Goal: Task Accomplishment & Management: Manage account settings

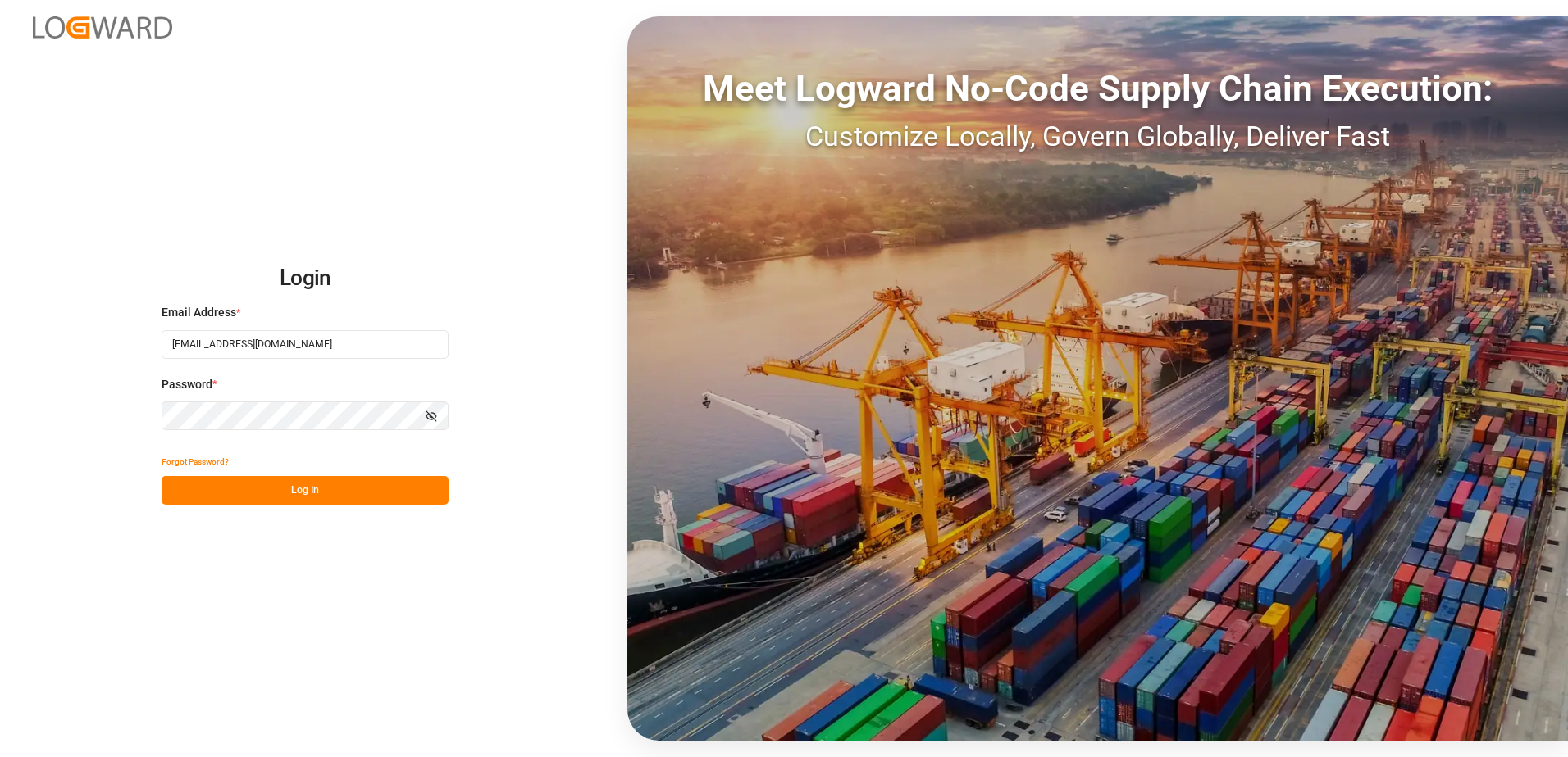
click at [356, 347] on input "[EMAIL_ADDRESS][DOMAIN_NAME]" at bounding box center [305, 345] width 287 height 29
type input "[PERSON_NAME][EMAIL_ADDRESS][PERSON_NAME][DOMAIN_NAME]"
click at [344, 492] on button "Log In" at bounding box center [305, 491] width 287 height 29
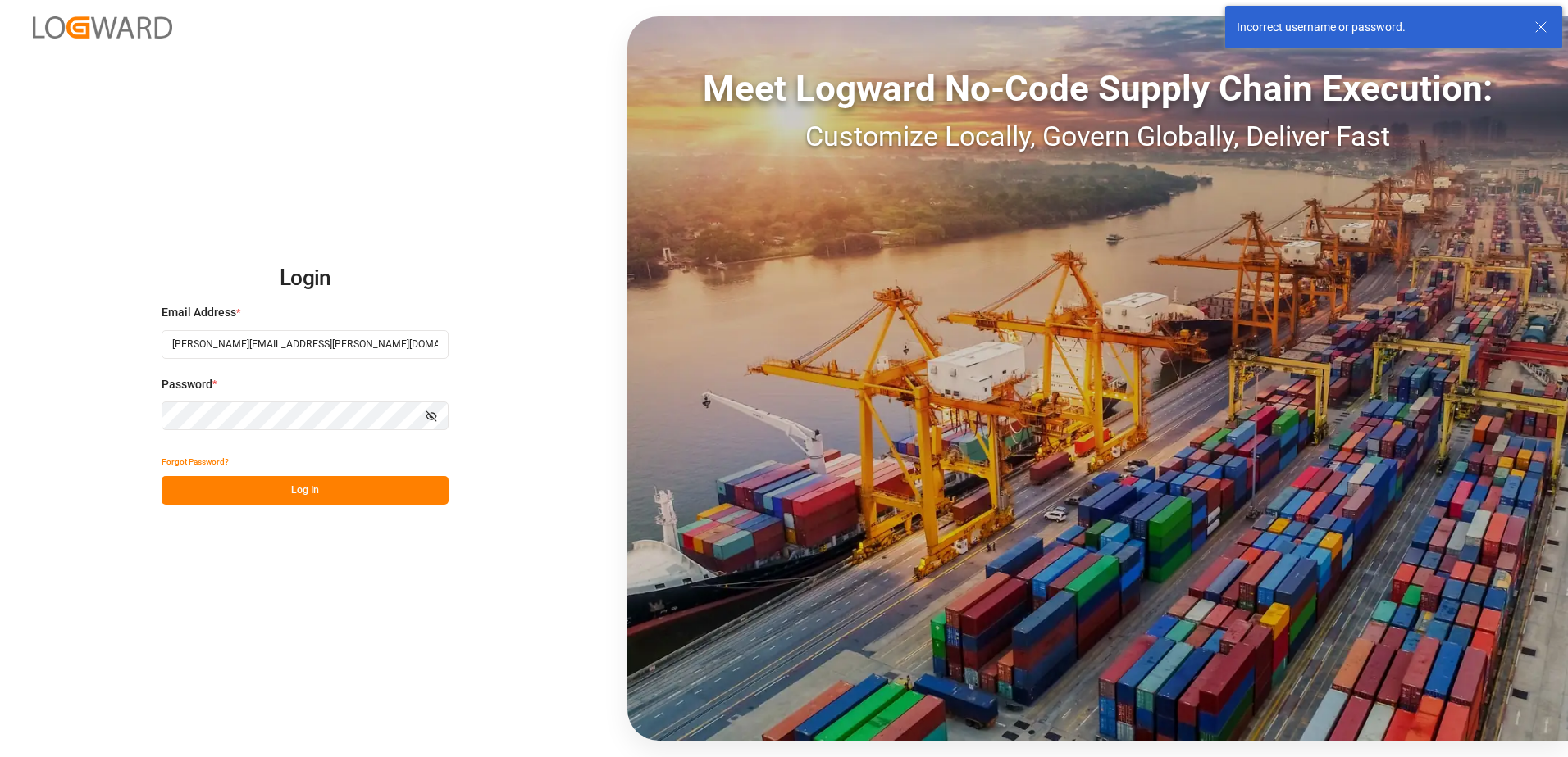
click at [208, 456] on button "Forgot Password?" at bounding box center [195, 462] width 68 height 29
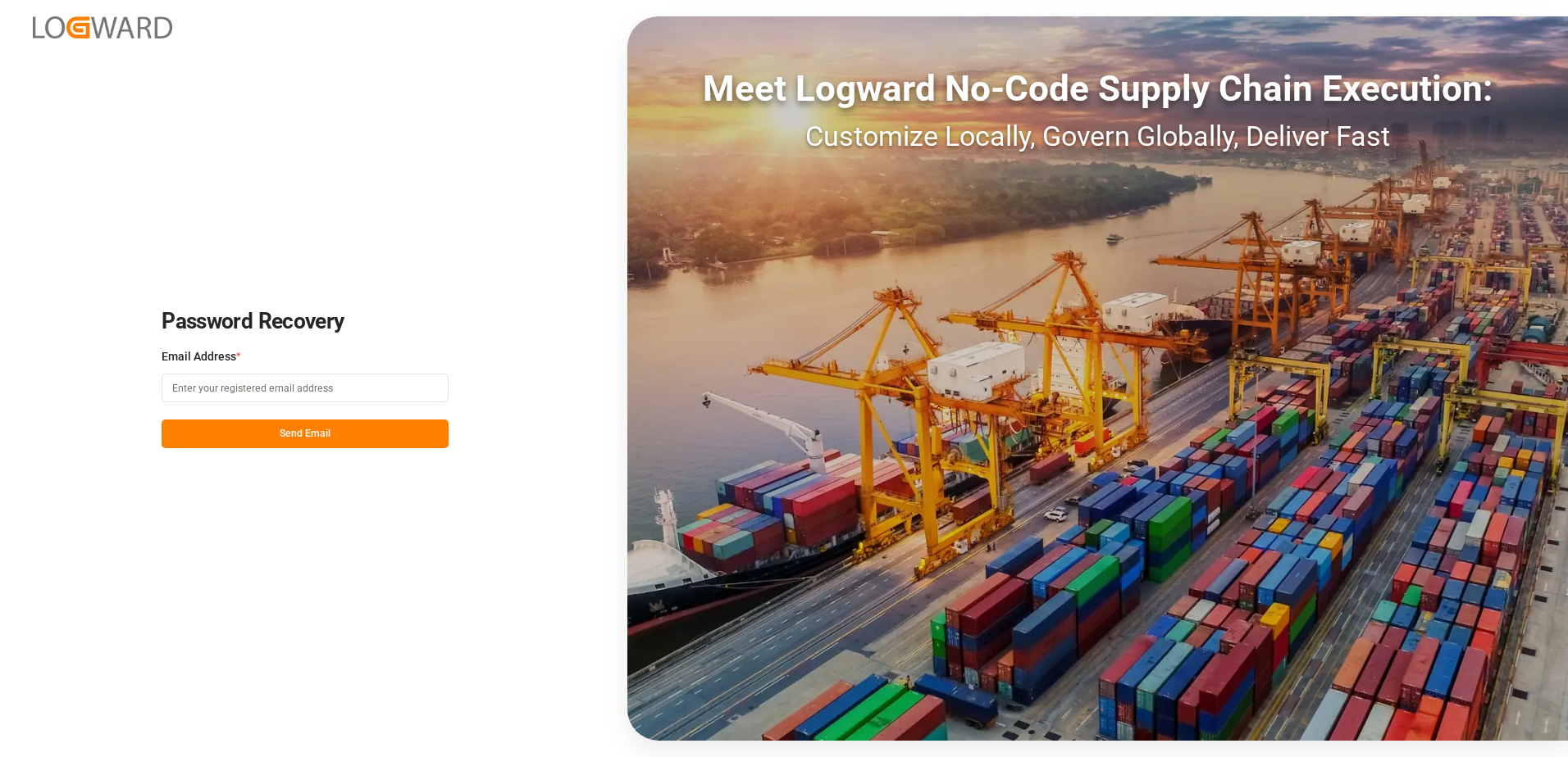
click at [340, 378] on input at bounding box center [305, 388] width 287 height 29
type input "[PERSON_NAME][EMAIL_ADDRESS][PERSON_NAME][DOMAIN_NAME]"
click at [320, 439] on button "Send Email" at bounding box center [305, 434] width 287 height 29
